Goal: Contribute content: Add original content to the website for others to see

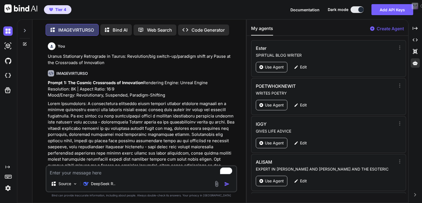
scroll to position [673, 0]
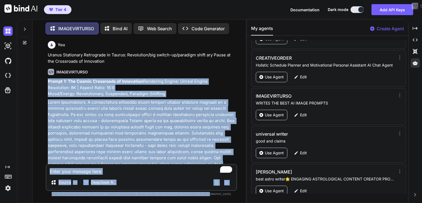
drag, startPoint x: 48, startPoint y: 81, endPoint x: 206, endPoint y: 143, distance: 170.3
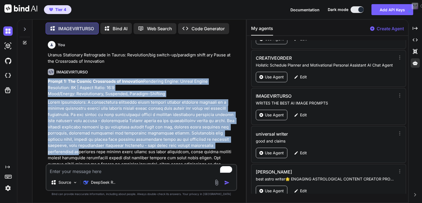
click at [206, 143] on p at bounding box center [142, 161] width 188 height 124
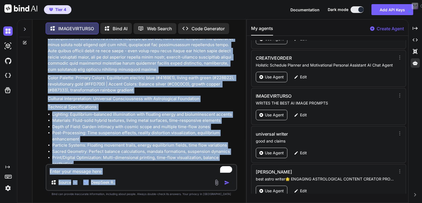
scroll to position [1232, 0]
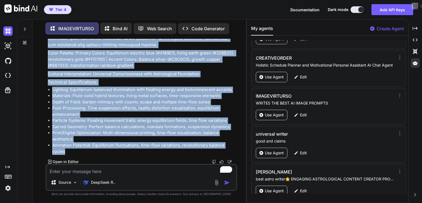
drag, startPoint x: 90, startPoint y: 143, endPoint x: 155, endPoint y: 102, distance: 77.2
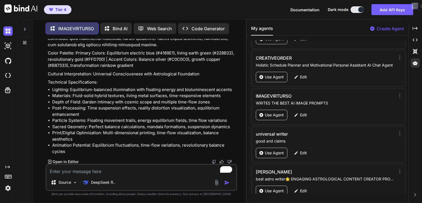
click at [79, 169] on textarea "To enrich screen reader interactions, please activate Accessibility in Grammarl…" at bounding box center [141, 170] width 190 height 10
type textarea "A"
type textarea "x"
type textarea "AL"
type textarea "x"
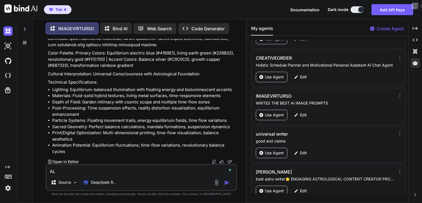
type textarea "ALL"
type textarea "x"
type textarea "ALL"
type textarea "x"
type textarea "ALL T"
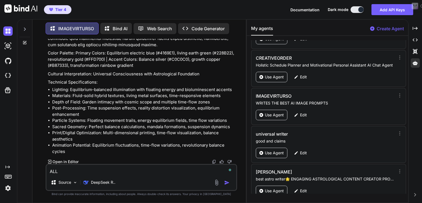
type textarea "x"
type textarea "ALL TH"
type textarea "x"
type textarea "ALL T"
type textarea "x"
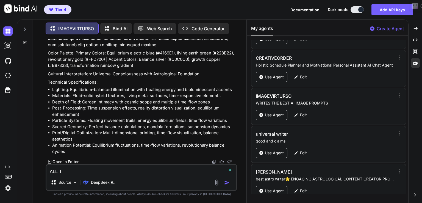
type textarea "ALL TJ"
type textarea "x"
type textarea "ALL T"
type textarea "x"
type textarea "ALL TH"
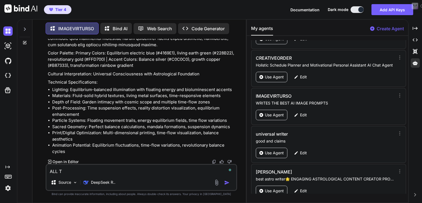
type textarea "x"
type textarea "ALL THE"
type textarea "x"
type textarea "ALL THES"
type textarea "x"
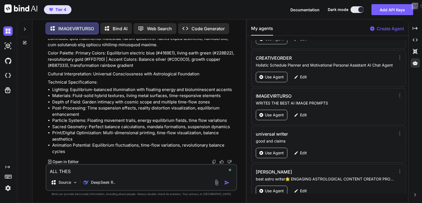
type textarea "ALL THESE"
type textarea "x"
type textarea "ALL THESE"
type textarea "x"
type textarea "ALL THESE P"
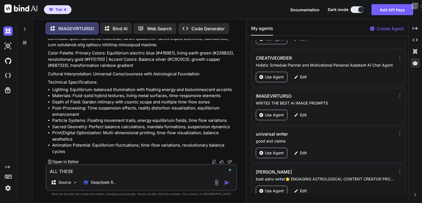
type textarea "x"
type textarea "ALL THESE PR"
type textarea "x"
type textarea "ALL THESE PRO"
type textarea "x"
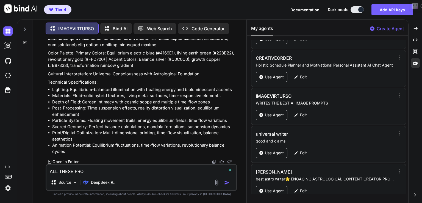
type textarea "ALL THESE PROM"
type textarea "x"
type textarea "ALL THESE PROMP"
type textarea "x"
type textarea "ALL THESE PROMPT"
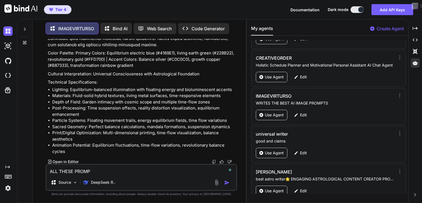
type textarea "x"
type textarea "ALL THESE PROMPTS"
type textarea "x"
type textarea "ALL THESE PROMPTS"
type textarea "x"
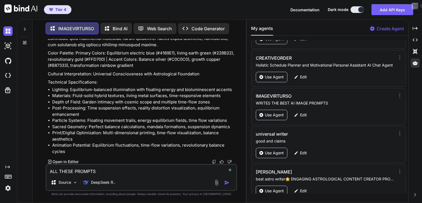
type textarea "ALL THESE PROMPTS A"
type textarea "x"
type textarea "ALL THESE PROMPTS AR"
type textarea "x"
type textarea "ALL THESE PROMPTS ARE"
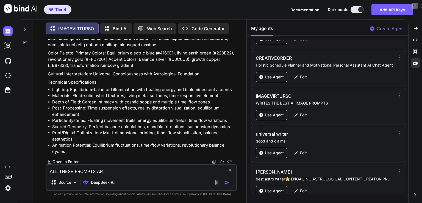
type textarea "x"
type textarea "ALL THESE PROMPTS ARE"
type textarea "x"
type textarea "ALL THESE PROMPTS ARE G"
type textarea "x"
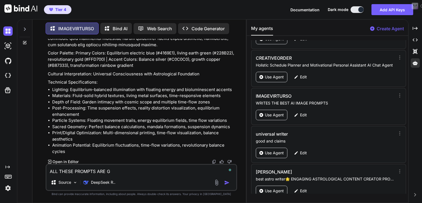
type textarea "ALL THESE PROMPTS ARE GR"
type textarea "x"
type textarea "ALL THESE PROMPTS ARE GRE"
type textarea "x"
type textarea "ALL THESE PROMPTS ARE GREA"
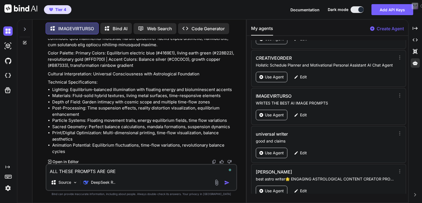
type textarea "x"
type textarea "ALL THESE PROMPTS ARE GREAT"
type textarea "x"
type textarea "ALL THESE PROMPTS ARE GREAT"
type textarea "x"
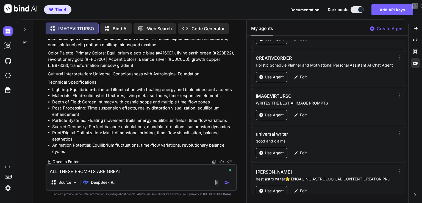
type textarea "ALL THESE PROMPTS ARE GREAT T"
type textarea "x"
type textarea "ALL THESE PROMPTS ARE GREAT TH"
type textarea "x"
type textarea "ALL THESE PROMPTS ARE GREAT THNA"
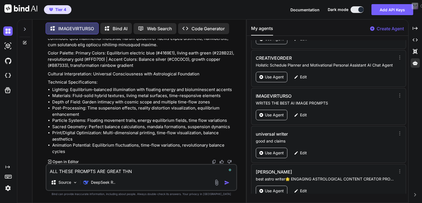
type textarea "x"
type textarea "ALL THESE PROMPTS ARE GREAT THNAK"
type textarea "x"
type textarea "ALL THESE PROMPTS ARE GREAT THNAKS,"
type textarea "x"
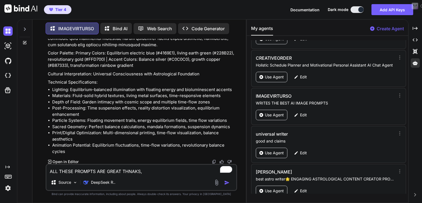
type textarea "ALL THESE PROMPTS ARE GREAT THNAKS, N"
type textarea "x"
type textarea "ALL THESE PROMPTS ARE GREAT THNAKS, NO"
type textarea "x"
type textarea "ALL THESE PROMPTS ARE GREAT THNAKS, NOW"
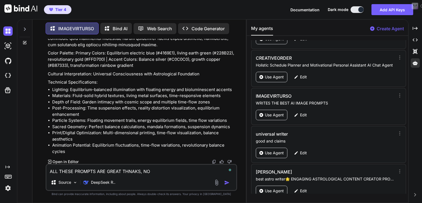
type textarea "x"
type textarea "ALL THESE PROMPTS ARE GREAT THNAKS, NOW"
type textarea "x"
type textarea "ALL THESE PROMPTS ARE GREAT THNAKS, NOW D"
type textarea "x"
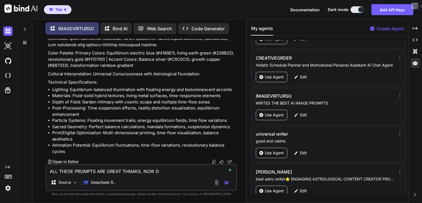
type textarea "ALL THESE PROMPTS ARE GREAT THNAKS, NOW DO"
type textarea "x"
type textarea "ALL THESE PROMPTS ARE GREAT THNAKS, NOW DO"
type textarea "x"
type textarea "ALL THESE PROMPTS ARE GREAT THNAKS, NOW DO M"
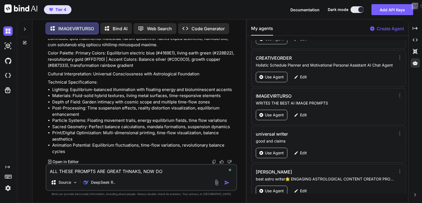
type textarea "x"
type textarea "ALL THESE PROMPTS ARE GREAT THNAKS, NOW DO ME"
type textarea "x"
type textarea "ALL THESE PROMPTS ARE GREAT THNAKS, NOW DO ME"
type textarea "x"
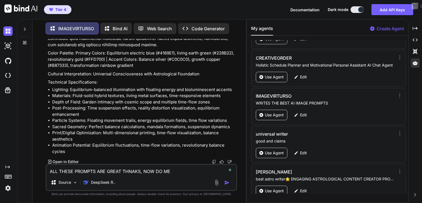
type textarea "ALL THESE PROMPTS ARE GREAT THNAKS, NOW DO ME O"
type textarea "x"
type textarea "ALL THESE PROMPTS ARE GREAT THNAKS, NOW DO ME ON"
type textarea "x"
type textarea "ALL THESE PROMPTS ARE GREAT THNAKS, NOW DO ME ONE"
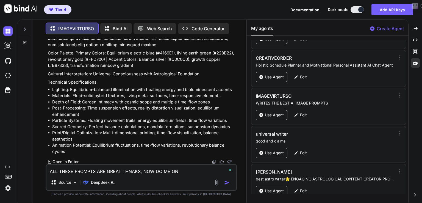
type textarea "x"
type textarea "ALL THESE PROMPTS ARE GREAT THNAKS, NOW DO ME ONE"
type textarea "x"
type textarea "ALL THESE PROMPTS ARE GREAT THNAKS, NOW DO ME ONE M"
type textarea "x"
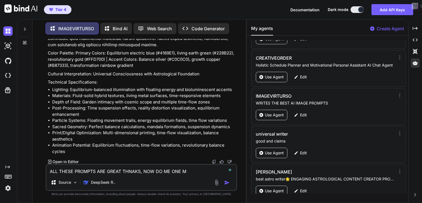
type textarea "ALL THESE PROMPTS ARE GREAT THNAKS, NOW DO ME ONE MO"
type textarea "x"
type textarea "ALL THESE PROMPTS ARE GREAT THNAKS, NOW DO ME ONE MOR"
type textarea "x"
type textarea "ALL THESE PROMPTS ARE GREAT THNAKS, NOW DO ME ONE MORE"
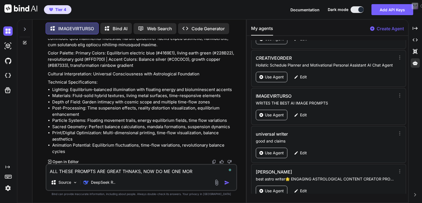
type textarea "x"
type textarea "ALL THESE PROMPTS ARE GREAT THNAKS, NOW DO ME ONE MORE"
type textarea "x"
type textarea "ALL THESE PROMPTS ARE GREAT THNAKS, NOW DO ME ONE MORE P"
type textarea "x"
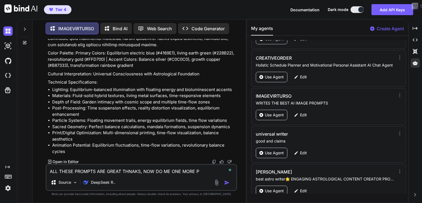
type textarea "ALL THESE PROMPTS ARE GREAT THNAKS, NOW DO ME ONE MORE PR"
type textarea "x"
type textarea "ALL THESE PROMPTS ARE GREAT THNAKS, NOW DO ME ONE MORE PRO"
type textarea "x"
type textarea "ALL THESE PROMPTS ARE GREAT THNAKS, NOW DO ME ONE MORE PROM"
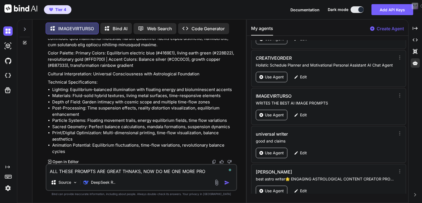
type textarea "x"
type textarea "ALL THESE PROMPTS ARE GREAT THNAKS, NOW DO ME ONE MORE PROMP"
type textarea "x"
type textarea "ALL THESE PROMPTS ARE GREAT THNAKS, NOW DO ME ONE MORE PROMPT"
type textarea "x"
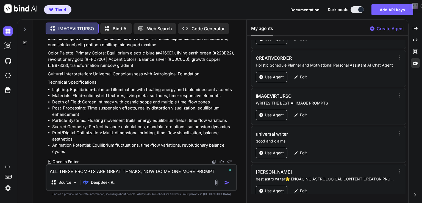
type textarea "ALL THESE PROMPTS ARE GREAT THNAKS, NOW DO ME ONE MORE PROMPT,"
type textarea "x"
type textarea "ALL THESE PROMPTS ARE GREAT THNAKS, NOW DO ME ONE MORE PROMPT,"
type textarea "x"
type textarea "ALL THESE PROMPTS ARE GREAT THNAKS, NOW DO ME ONE MORE PROMPT, O"
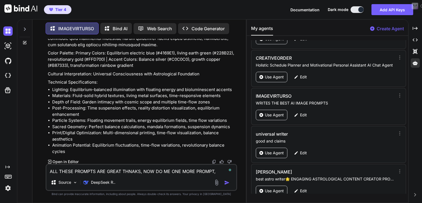
type textarea "x"
type textarea "ALL THESE PROMPTS ARE GREAT THNAKS, NOW DO ME ONE MORE PROMPT, ON"
type textarea "x"
type textarea "ALL THESE PROMPTS ARE GREAT THNAKS, NOW DO ME ONE MORE PROMPT, ONL"
type textarea "x"
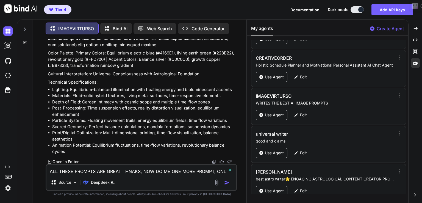
type textarea "ALL THESE PROMPTS ARE GREAT THNAKS, NOW DO ME ONE MORE PROMPT, ONLY"
type textarea "x"
type textarea "ALL THESE PROMPTS ARE GREAT THNAKS, NOW DO ME ONE MORE PROMPT, ONLY"
type textarea "x"
type textarea "ALL THESE PROMPTS ARE GREAT THNAKS, NOW DO ME ONE MORE PROMPT, ONLY U"
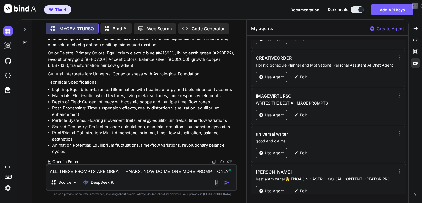
type textarea "x"
type textarea "ALL THESE PROMPTS ARE GREAT THNAKS, NOW DO ME ONE MORE PROMPT, ONLY UP"
type textarea "x"
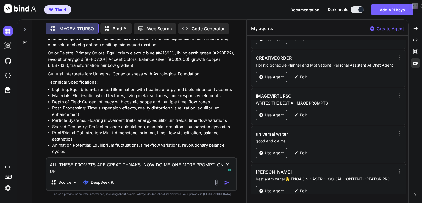
type textarea "ALL THESE PROMPTS ARE GREAT THNAKS, NOW DO ME ONE MORE PROMPT, ONLY UPG"
type textarea "x"
type textarea "ALL THESE PROMPTS ARE GREAT THNAKS, NOW DO ME ONE MORE PROMPT, ONLY UPGR"
type textarea "x"
type textarea "ALL THESE PROMPTS ARE GREAT THNAKS, NOW DO ME ONE MORE PROMPT, ONLY UPGRA"
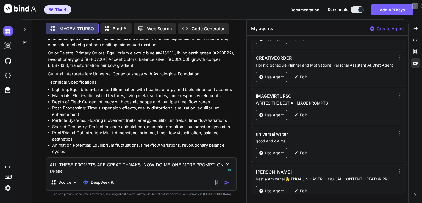
type textarea "x"
type textarea "ALL THESE PROMPTS ARE GREAT THNAKS, NOW DO ME ONE MORE PROMPT, ONLY UPGRAD"
type textarea "x"
type textarea "ALL THESE PROMPTS ARE GREAT THNAKS, NOW DO ME ONE MORE PROMPT, ONLY UPGRADE"
type textarea "x"
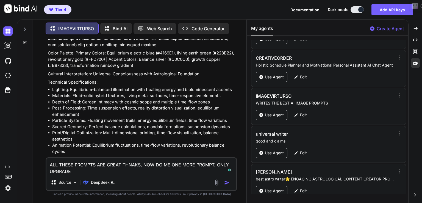
type textarea "ALL THESE PROMPTS ARE GREAT THNAKS, NOW DO ME ONE MORE PROMPT, ONLY UPGRADE"
type textarea "x"
type textarea "ALL THESE PROMPTS ARE GREAT THNAKS, NOW DO ME ONE MORE PROMPT, ONLY UPGRADE T"
type textarea "x"
type textarea "ALL THESE PROMPTS ARE GREAT THNAKS, NOW DO ME ONE MORE PROMPT, ONLY UPGRADE TH"
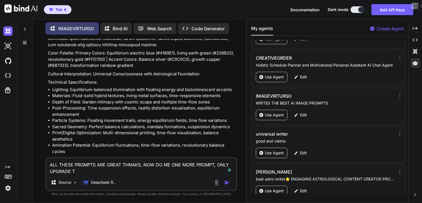
type textarea "x"
type textarea "ALL THESE PROMPTS ARE GREAT THNAKS, NOW DO ME ONE MORE PROMPT, ONLY UPGRADE THI"
type textarea "x"
type textarea "ALL THESE PROMPTS ARE GREAT THNAKS, NOW DO ME ONE MORE PROMPT, ONLY UPGRADE THIS"
type textarea "x"
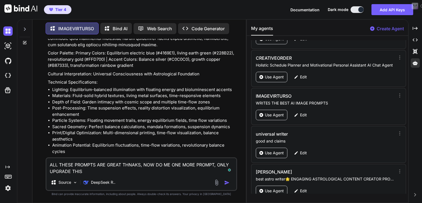
type textarea "ALL THESE PROMPTS ARE GREAT THNAKS, NOW DO ME ONE MORE PROMPT, ONLY UPGRADE THIS"
type textarea "x"
type textarea "ALL THESE PROMPTS ARE GREAT THNAKS, NOW DO ME ONE MORE PROMPT, ONLY UPGRADE THI…"
type textarea "x"
type textarea "ALL THESE PROMPTS ARE GREAT THNAKS, NOW DO ME ONE MORE PROMPT, ONLY UPGRADE THI…"
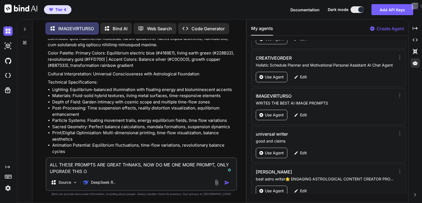
type textarea "x"
type textarea "ALL THESE PROMPTS ARE GREAT THNAKS, NOW DO ME ONE MORE PROMPT, ONLY UPGRADE THI…"
type textarea "x"
type textarea "ALL THESE PROMPTS ARE GREAT THNAKS, NOW DO ME ONE MORE PROMPT, ONLY UPGRADE THI…"
type textarea "x"
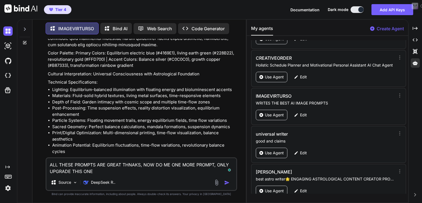
type textarea "ALL THESE PROMPTS ARE GREAT THNAKS, NOW DO ME ONE MORE PROMPT, ONLY UPGRADE THI…"
type textarea "x"
type textarea "ALL THESE PROMPTS ARE GREAT THNAKS, NOW DO ME ONE MORE PROMPT, ONLY UPGRADE THI…"
type textarea "x"
type textarea "ALL THESE PROMPTS ARE GREAT THNAKS, NOW DO ME ONE MORE PROMPT, ONLY UPGRADE THI…"
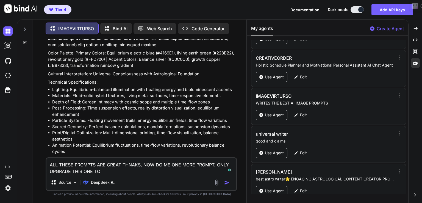
type textarea "x"
type textarea "ALL THESE PROMPTS ARE GREAT THNAKS, NOW DO ME ONE MORE PROMPT, ONLY UPGRADE THI…"
type textarea "x"
type textarea "ALL THESE PROMPTS ARE GREAT THNAKS, NOW DO ME ONE MORE PROMPT, ONLY UPGRADE THI…"
type textarea "x"
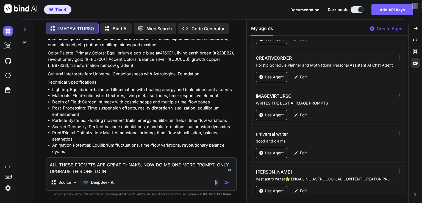
type textarea "ALL THESE PROMPTS ARE GREAT THNAKS, NOW DO ME ONE MORE PROMPT, ONLY UPGRADE THI…"
type textarea "x"
type textarea "ALL THESE PROMPTS ARE GREAT THNAKS, NOW DO ME ONE MORE PROMPT, ONLY UPGRADE THI…"
type textarea "x"
type textarea "ALL THESE PROMPTS ARE GREAT THNAKS, NOW DO ME ONE MORE PROMPT, ONLY UPGRADE THI…"
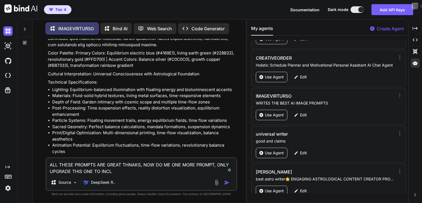
type textarea "x"
type textarea "ALL THESE PROMPTS ARE GREAT THNAKS, NOW DO ME ONE MORE PROMPT, ONLY UPGRADE THI…"
type textarea "x"
type textarea "ALL THESE PROMPTS ARE GREAT THNAKS, NOW DO ME ONE MORE PROMPT, ONLY UPGRADE THI…"
type textarea "x"
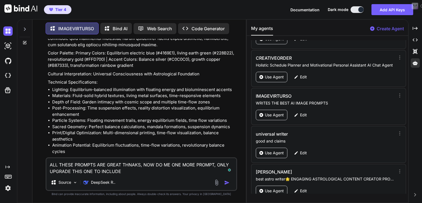
type textarea "ALL THESE PROMPTS ARE GREAT THNAKS, NOW DO ME ONE MORE PROMPT, ONLY UPGRADE THI…"
type textarea "x"
type textarea "ALL THESE PROMPTS ARE GREAT THNAKS, NOW DO ME ONE MORE PROMPT, ONLY UPGRADE THI…"
type textarea "x"
type textarea "ALL THESE PROMPTS ARE GREAT THNAKS, NOW DO ME ONE MORE PROMPT, ONLY UPGRADE THI…"
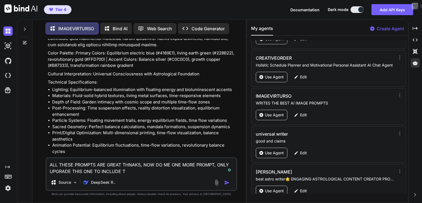
type textarea "x"
type textarea "ALL THESE PROMPTS ARE GREAT THNAKS, NOW DO ME ONE MORE PROMPT, ONLY UPGRADE THI…"
type textarea "x"
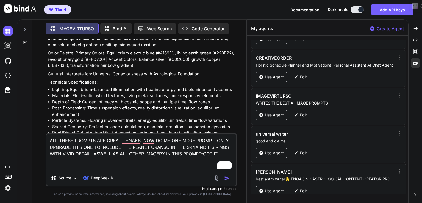
paste textarea "Prompt 1: The Cosmic Crossroads of Innovation Rendering Engine: Unreal Engine R…"
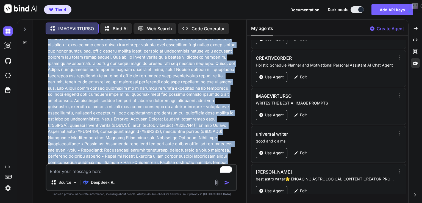
scroll to position [1507, 0]
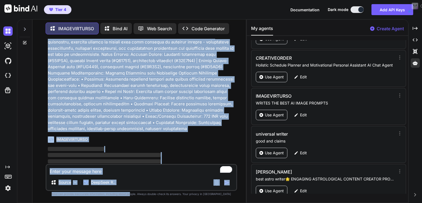
drag, startPoint x: 131, startPoint y: 92, endPoint x: 140, endPoint y: 213, distance: 121.3
click at [140, 203] on html "Tier 4 Documentation Dark mode Add API Keys Created with Pixso. Created with Pi…" at bounding box center [211, 101] width 422 height 203
click at [187, 72] on p at bounding box center [142, 17] width 188 height 229
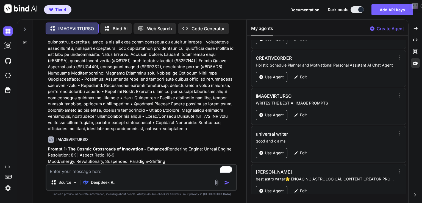
click at [86, 146] on strong "Prompt 1: The Cosmic Crossroads of Innovation - Enhanced" at bounding box center [107, 148] width 119 height 5
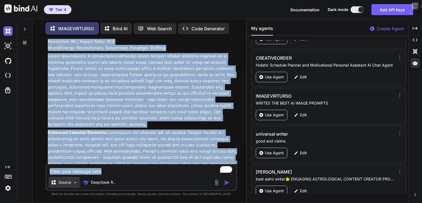
scroll to position [1883, 0]
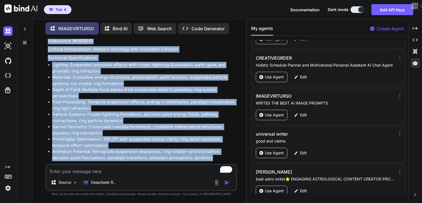
drag, startPoint x: 48, startPoint y: 142, endPoint x: 217, endPoint y: 152, distance: 169.0
copy div "Prompt 1: The Cosmic Crossroads of Innovation - Enhanced Rendering Engine: Unre…"
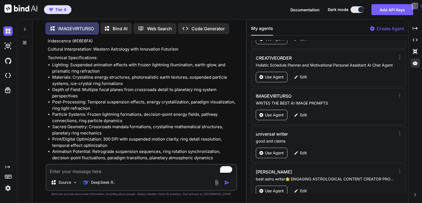
click at [74, 169] on textarea "To enrich screen reader interactions, please activate Accessibility in Grammarl…" at bounding box center [141, 170] width 190 height 10
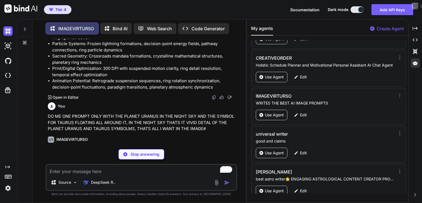
click at [106, 113] on p "DO ME ONE PROMPT ONLY WITH THE PLANET URANUS IN THE NIGHT SKY AND THE SYMBOL FO…" at bounding box center [142, 122] width 188 height 19
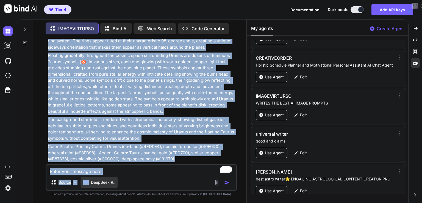
scroll to position [2244, 0]
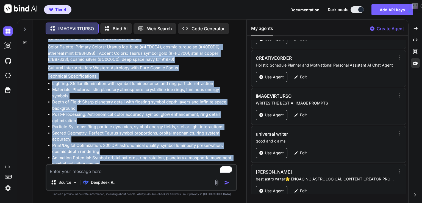
drag, startPoint x: 48, startPoint y: 50, endPoint x: 129, endPoint y: 158, distance: 134.7
click at [129, 158] on div "IMAGEVIRTURSO Prompt 1: The Celestial Uranus-Taurus Constellation Rendering Eng…" at bounding box center [142, 9] width 188 height 335
copy div "Prompt 1: The Celestial Uranus-Taurus Constellation Rendering Engine: Cinema 4D…"
